Goal: Find specific page/section

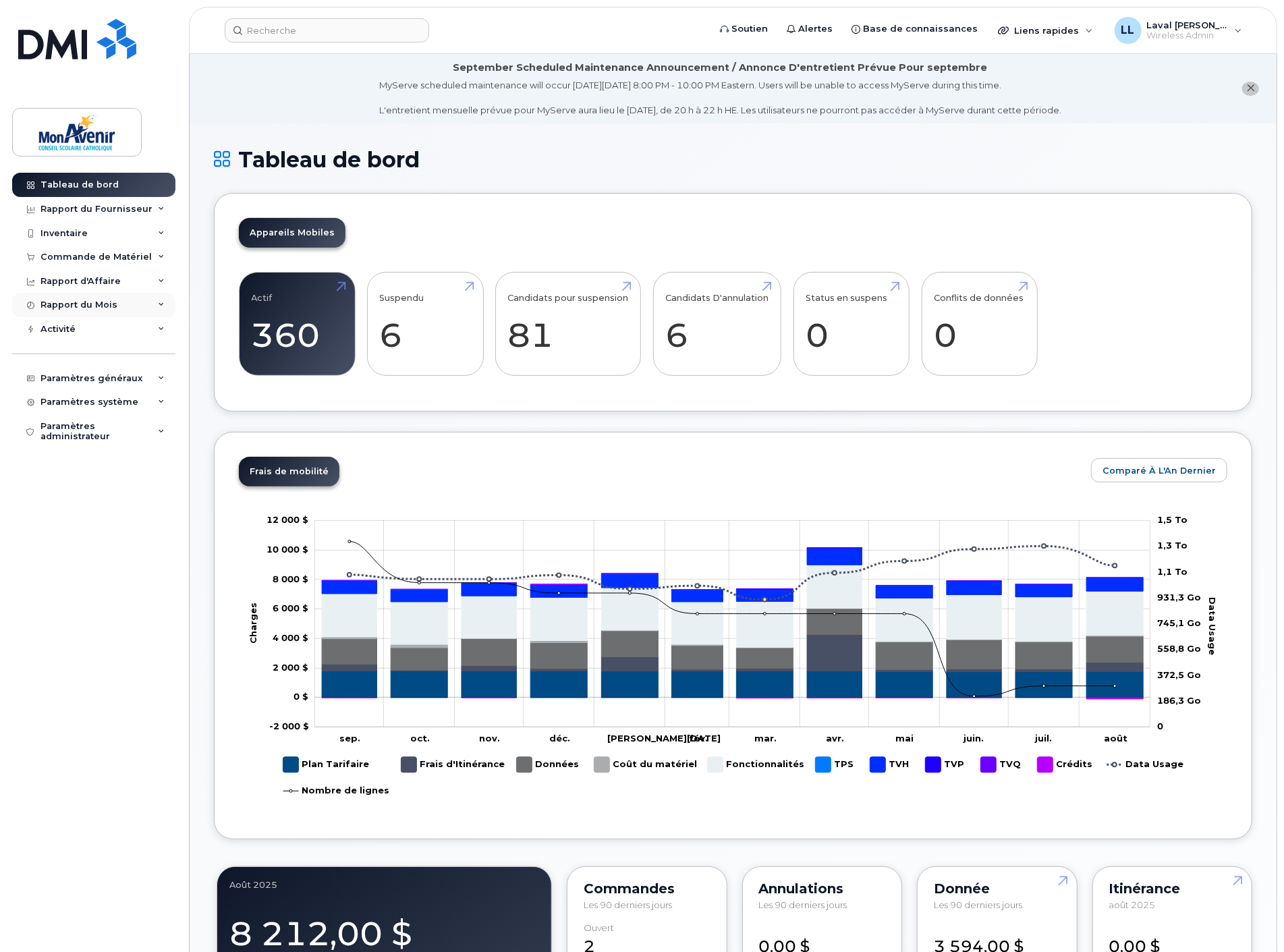
click at [85, 301] on div "Rapport du Mois" at bounding box center [78, 305] width 77 height 11
click at [89, 180] on div "Tableau de bord" at bounding box center [79, 185] width 78 height 11
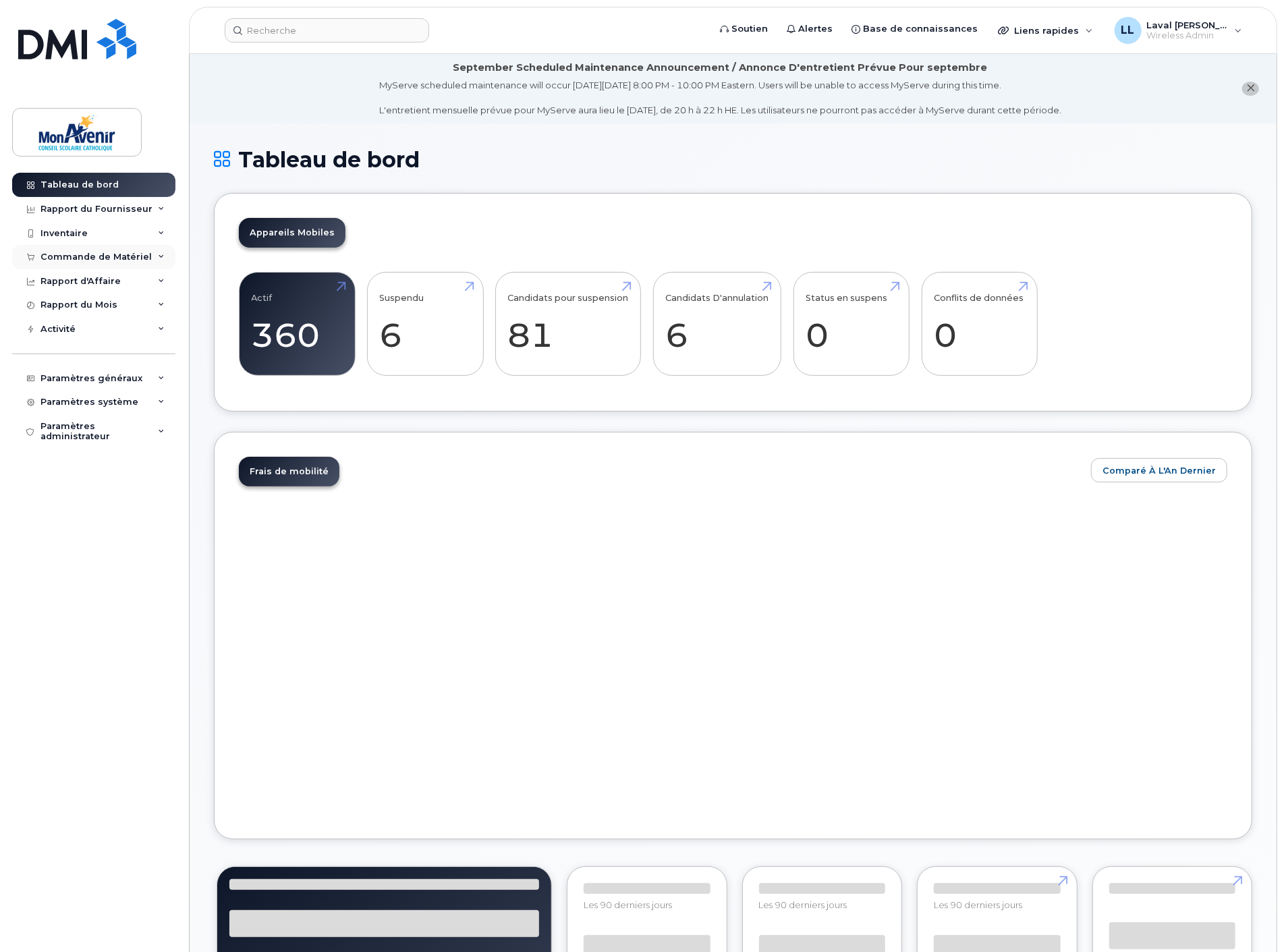
click at [73, 255] on div "Commande de Matériel" at bounding box center [96, 257] width 111 height 11
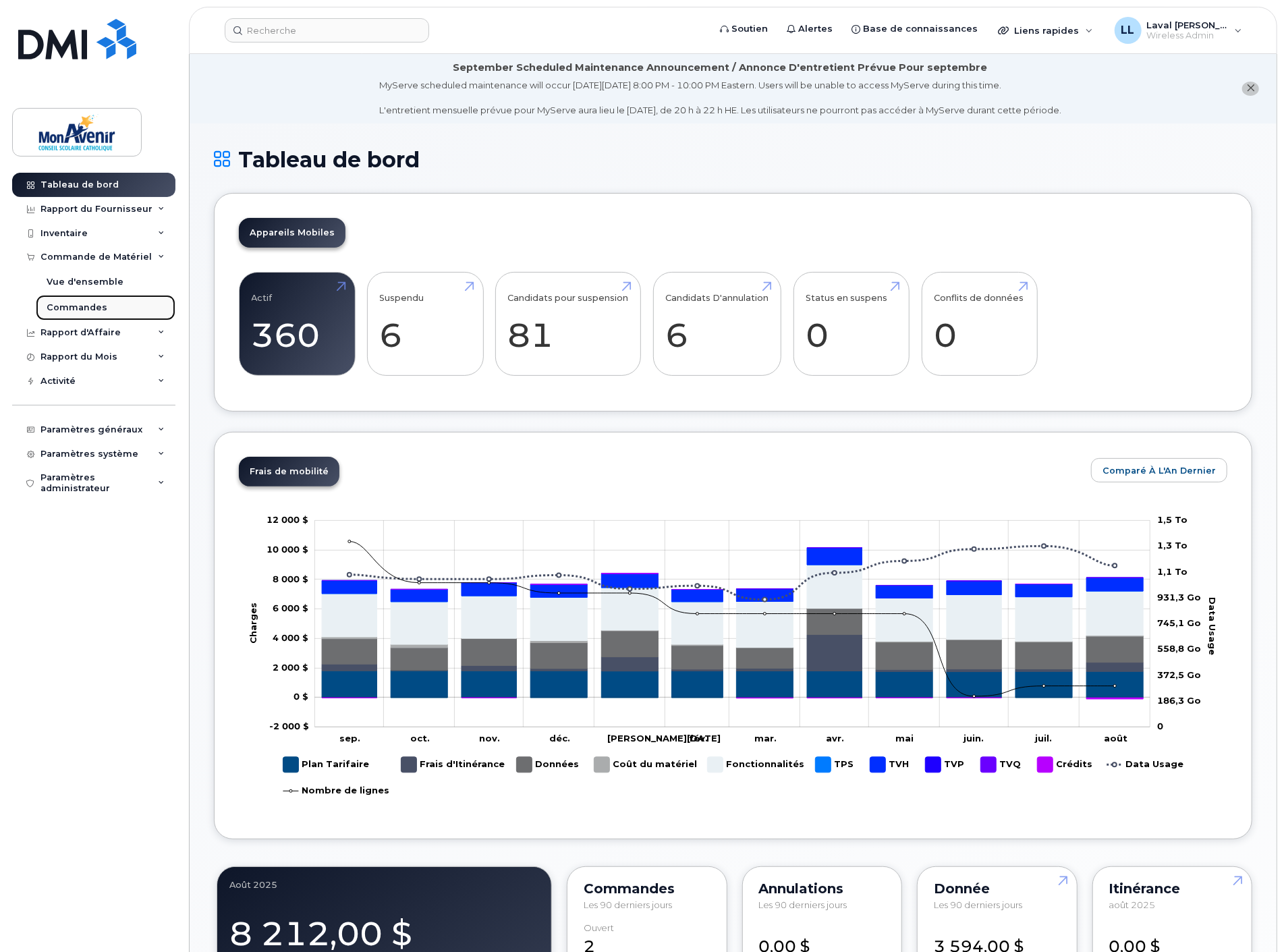
drag, startPoint x: 72, startPoint y: 308, endPoint x: 79, endPoint y: 309, distance: 7.1
click at [73, 308] on div "Commandes" at bounding box center [77, 308] width 61 height 12
